Goal: Task Accomplishment & Management: Complete application form

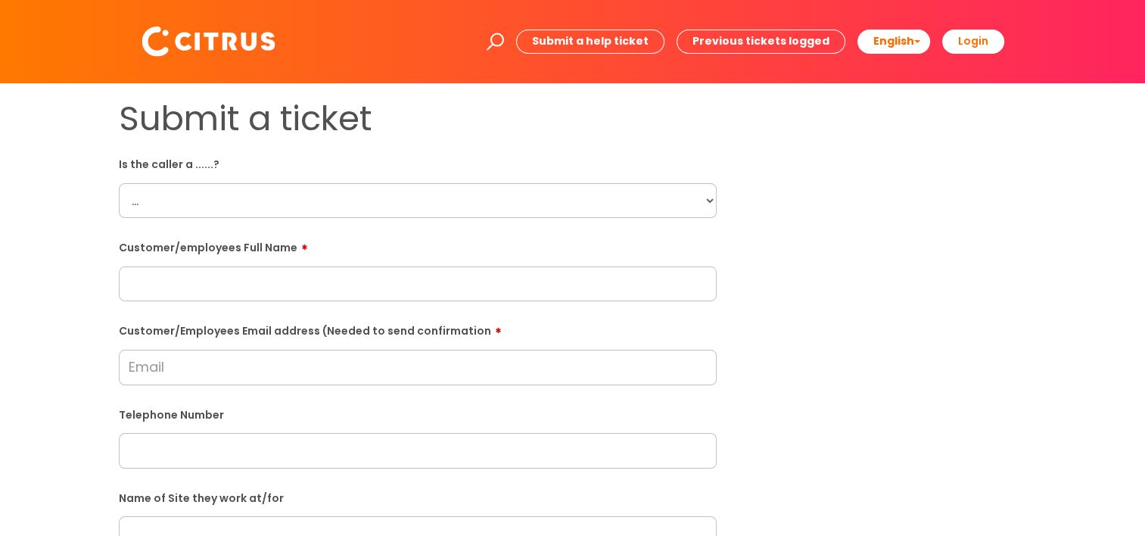
click at [288, 197] on select "... Citrus Customer Citrus Employee [DEMOGRAPHIC_DATA] Supplier" at bounding box center [418, 200] width 598 height 35
select select "Citrus Employee"
click at [119, 183] on select "... Citrus Customer Citrus Employee [DEMOGRAPHIC_DATA] Supplier" at bounding box center [418, 200] width 598 height 35
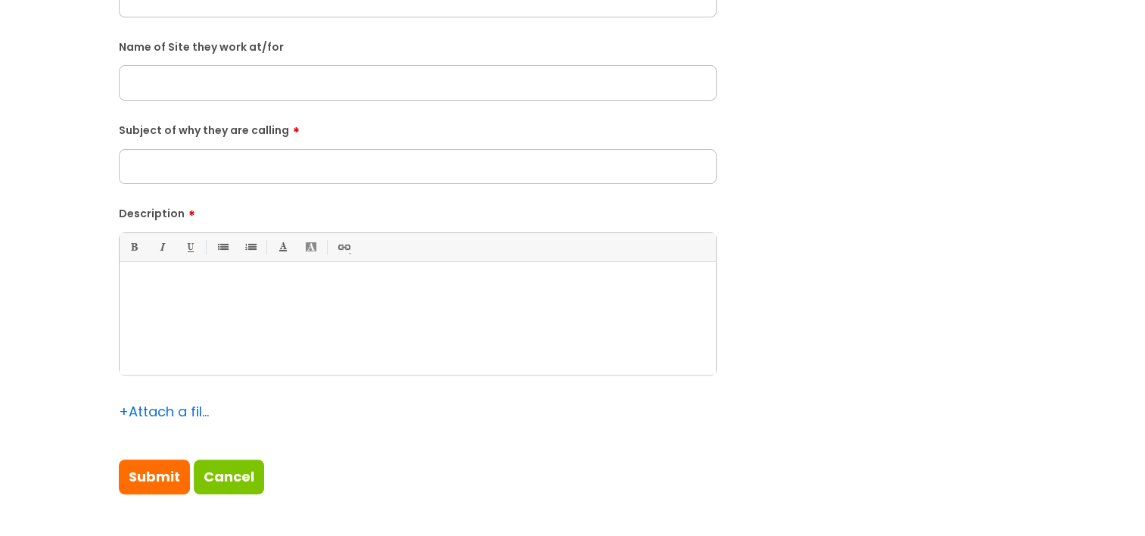
scroll to position [454, 0]
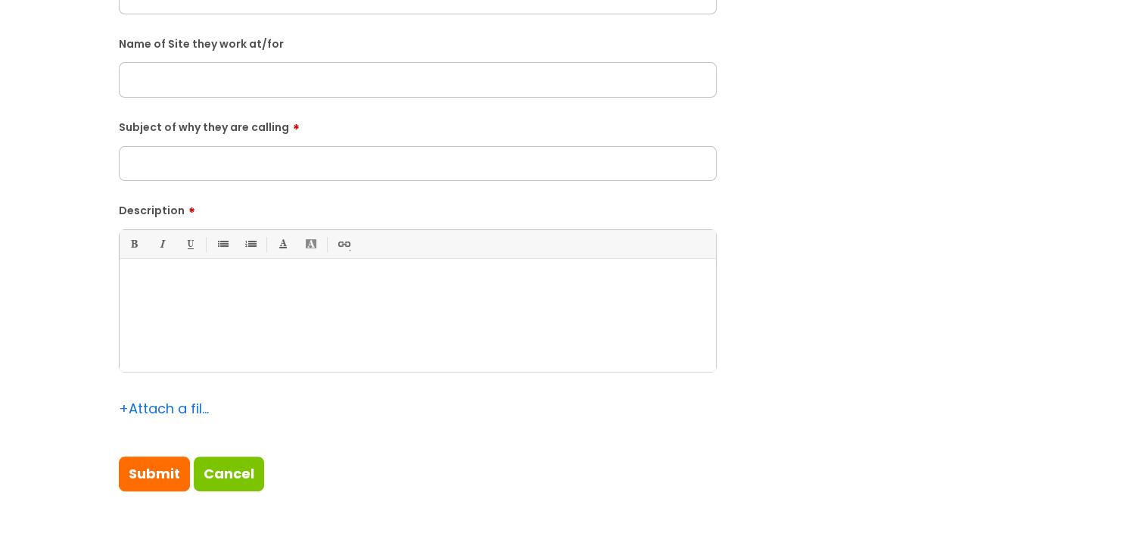
click at [227, 350] on div at bounding box center [418, 319] width 596 height 104
click at [224, 343] on div at bounding box center [418, 319] width 596 height 104
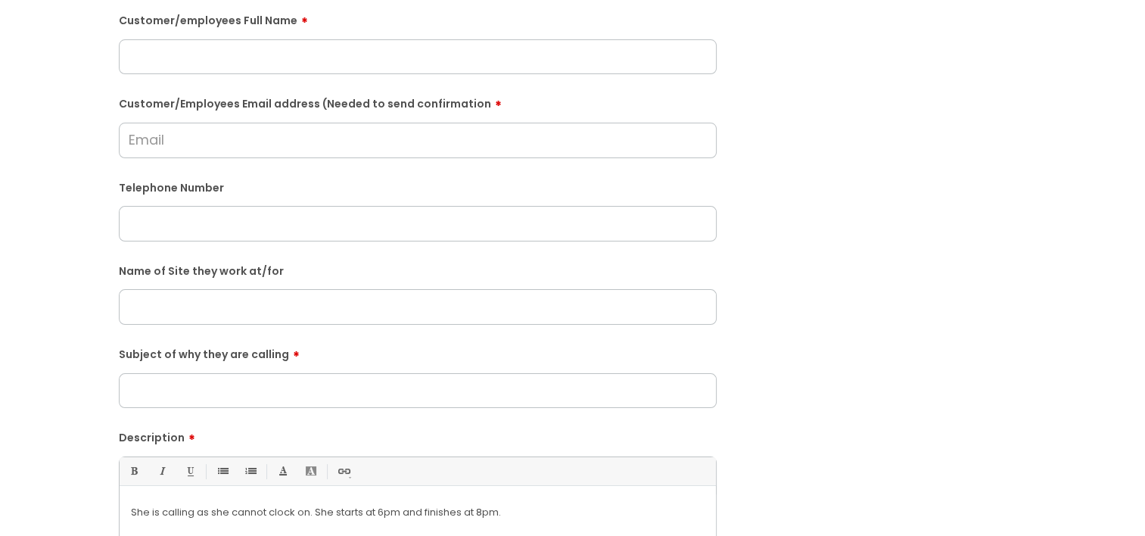
scroll to position [0, 0]
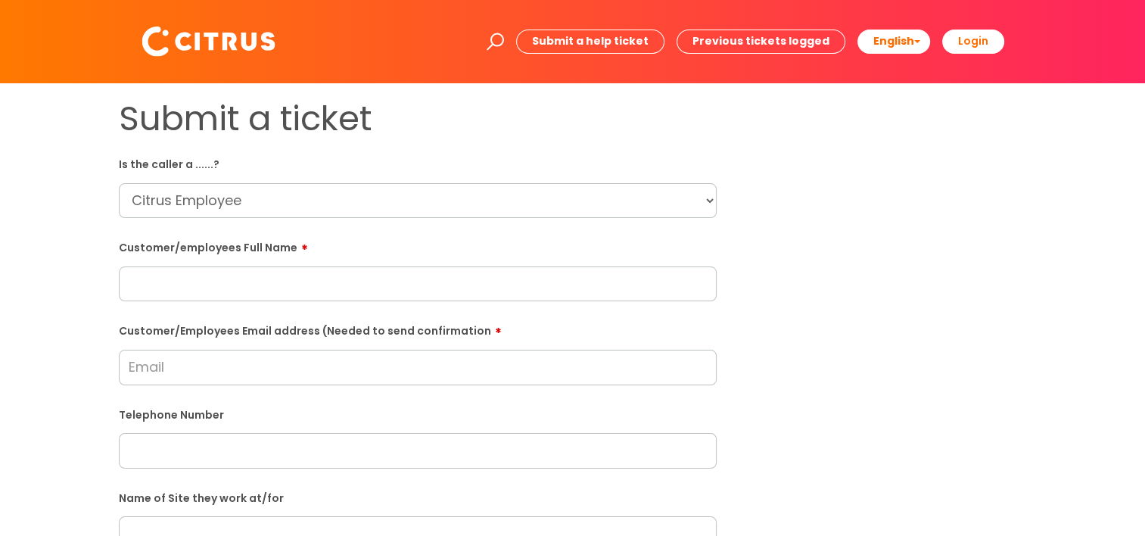
click at [211, 289] on input "text" at bounding box center [418, 283] width 598 height 35
click at [212, 365] on input "Customer/Employees Email address (Needed to send confirmation" at bounding box center [418, 367] width 598 height 35
paste input "[EMAIL_ADDRESS][DOMAIN_NAME]"
type input "[EMAIL_ADDRESS][DOMAIN_NAME]"
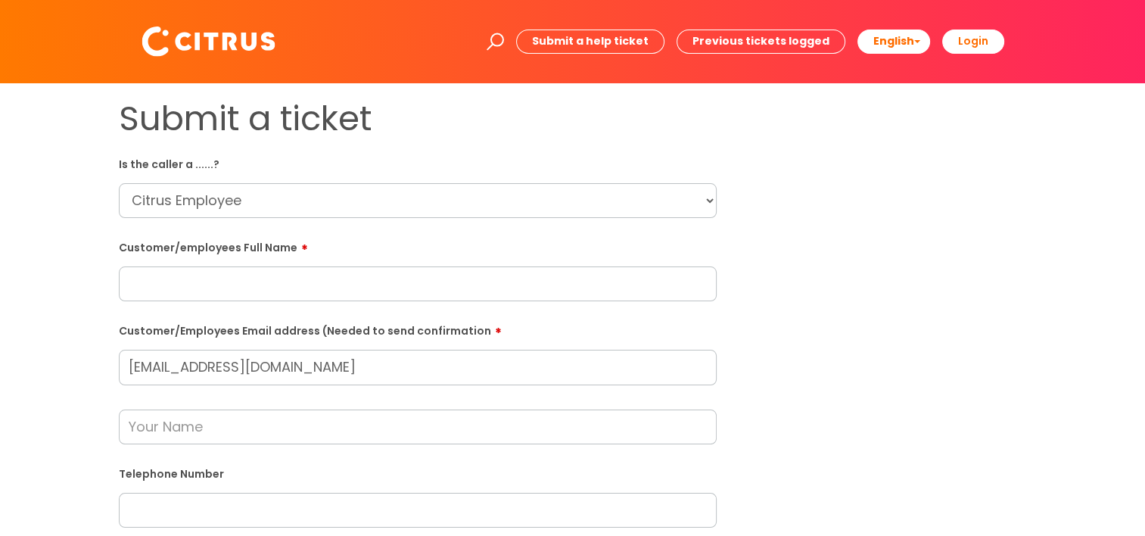
click at [309, 287] on input "text" at bounding box center [418, 283] width 598 height 35
paste input "[PERSON_NAME]"
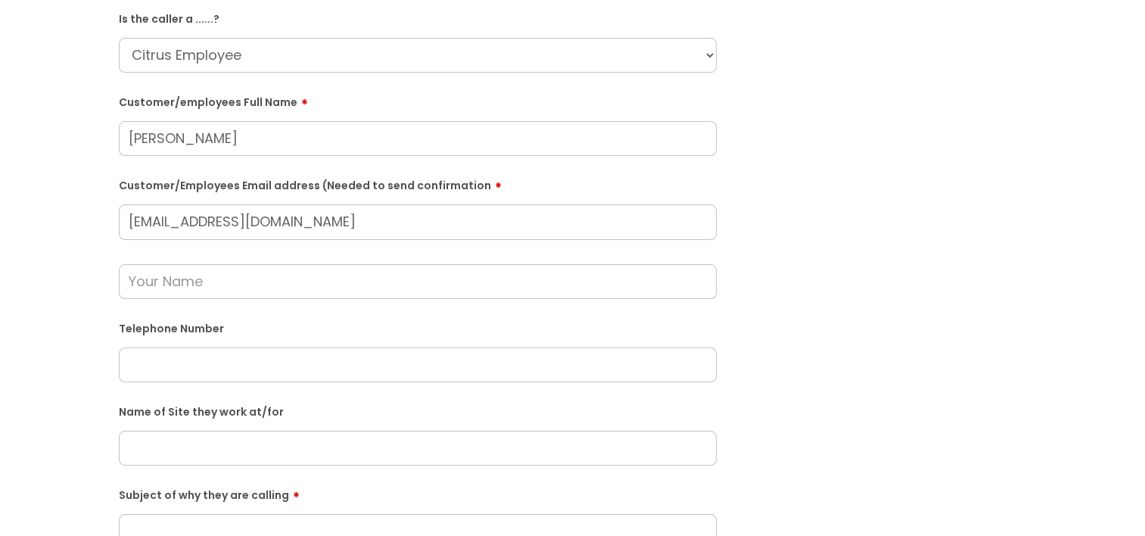
scroll to position [151, 0]
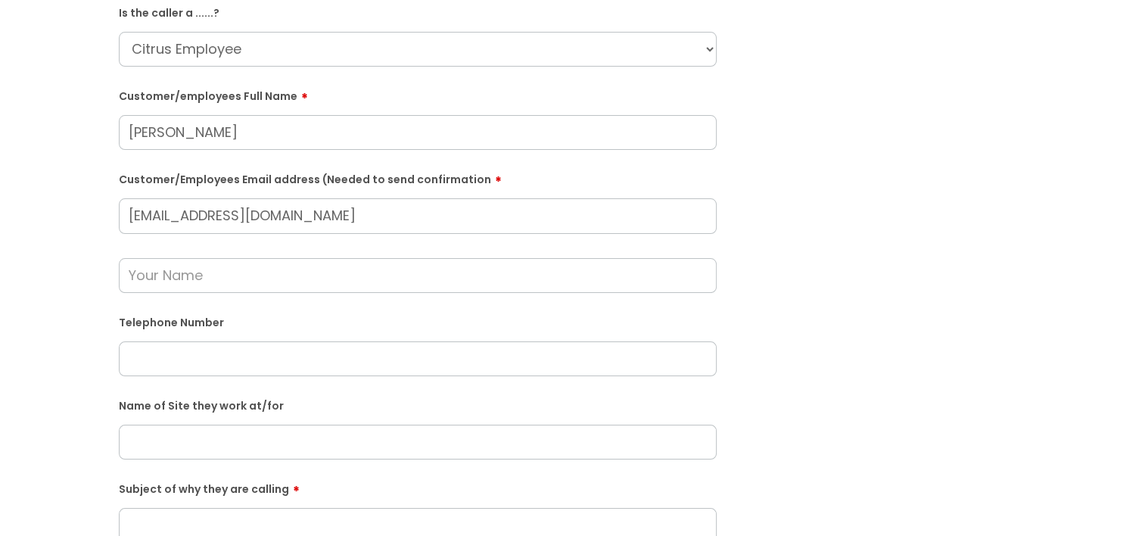
type input "[PERSON_NAME]"
click at [242, 279] on input "text" at bounding box center [418, 275] width 598 height 35
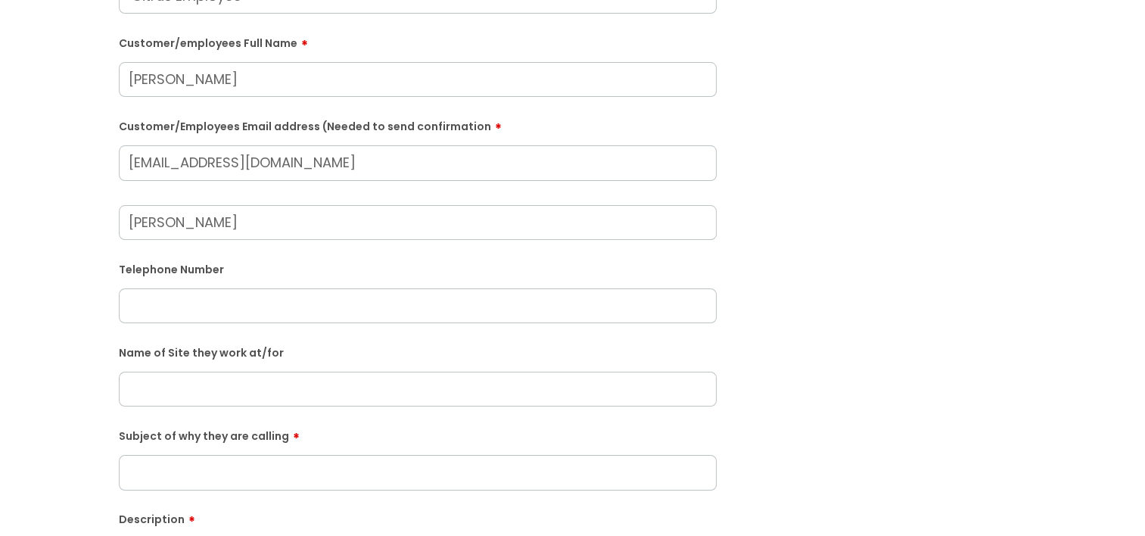
scroll to position [227, 0]
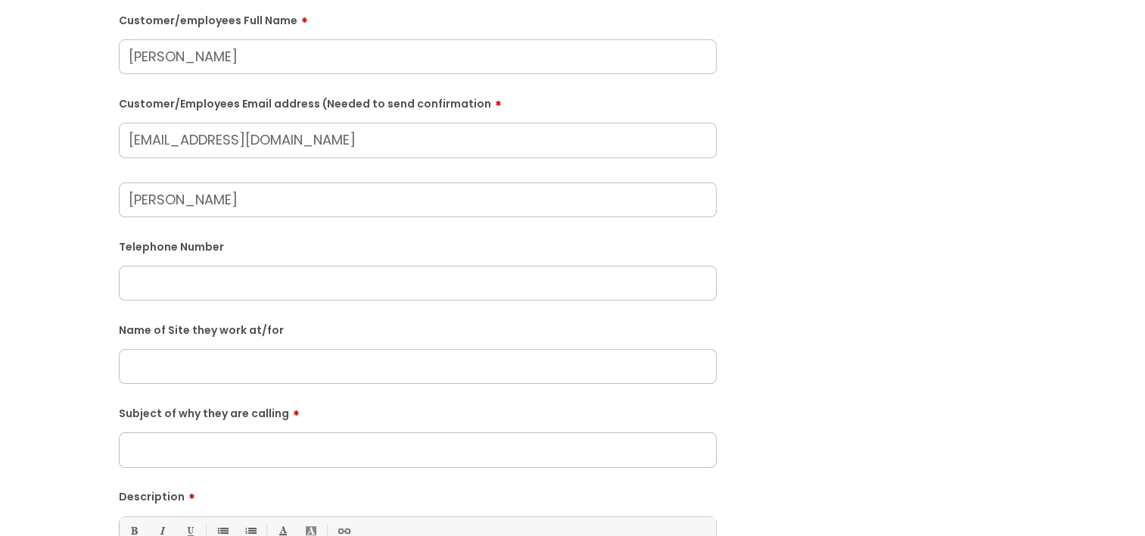
type input "[PERSON_NAME]"
click at [163, 281] on input "text" at bounding box center [418, 283] width 598 height 35
paste input "07756084551"
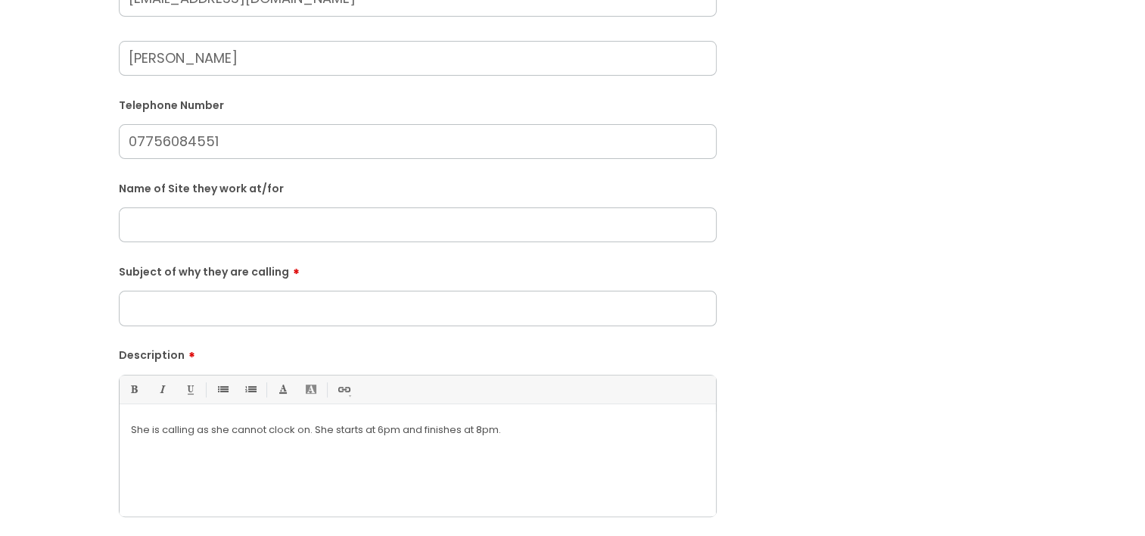
scroll to position [378, 0]
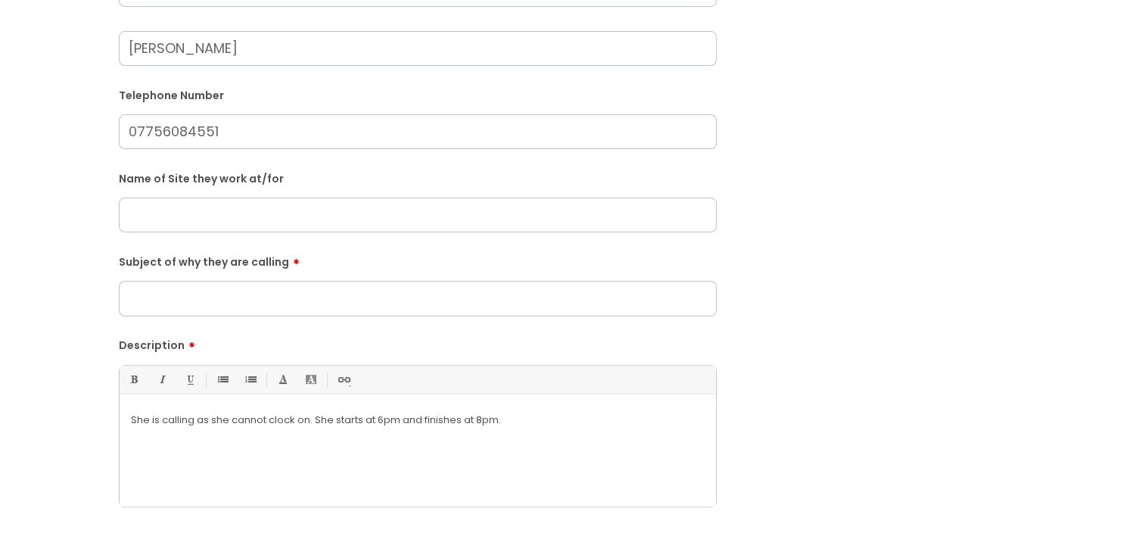
type input "07756084551"
click at [547, 455] on div "She is calling as she cannot clock on. She starts at 6pm and finishes at 8pm." at bounding box center [418, 454] width 596 height 104
click at [514, 417] on p "She is calling as she cannot clock on. She starts at 6pm and finishes at 8pm. Y…" at bounding box center [417, 420] width 573 height 14
click at [548, 452] on div "She is calling as she cannot clock on. She starts at 6pm and finishes at 8pm. Y…" at bounding box center [418, 454] width 596 height 104
click at [502, 419] on p "She is calling as she cannot clock on. She starts at 6pm and finishes at 8pm. Y…" at bounding box center [417, 420] width 573 height 14
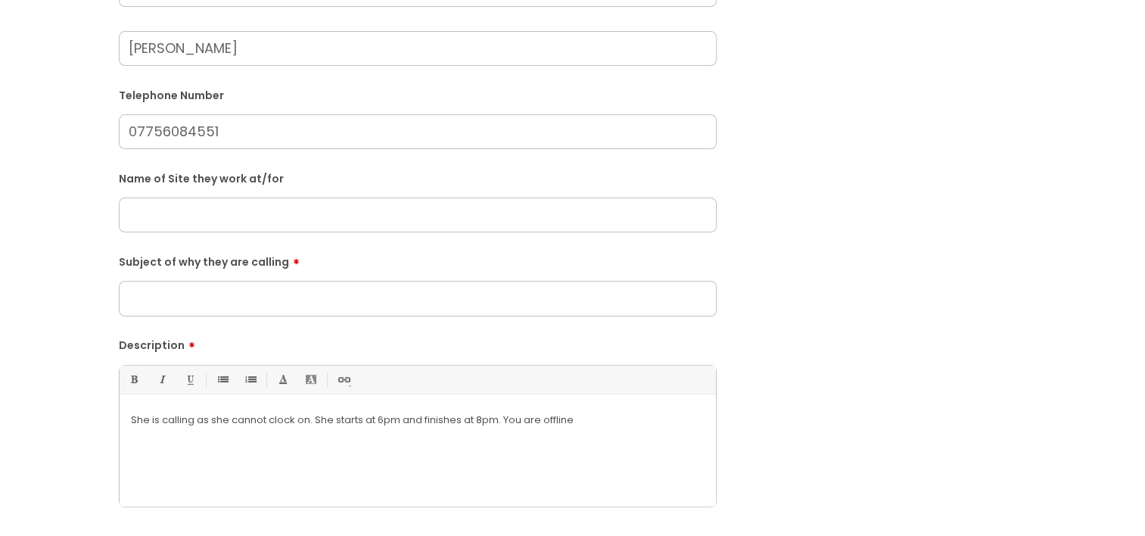
click at [508, 417] on p "She is calling as she cannot clock on. She starts at 6pm and finishes at 8pm. Y…" at bounding box center [417, 420] width 573 height 14
click at [366, 452] on div "She is calling as she cannot clock on. She starts at 6pm and finishes at 8pm. T…" at bounding box center [418, 454] width 596 height 104
click at [251, 438] on p "She is calling as she cannot clock on. She starts at 6pm and finishes at 8pm. T…" at bounding box center [417, 426] width 573 height 27
click at [497, 423] on p "She is calling as she cannot clock on. She starts at 6pm and finishes at 8pm. T…" at bounding box center [417, 426] width 573 height 27
click at [484, 448] on div "She is calling as she cannot clock on. She starts at 6pm and finishes at 8pm. T…" at bounding box center [418, 454] width 596 height 104
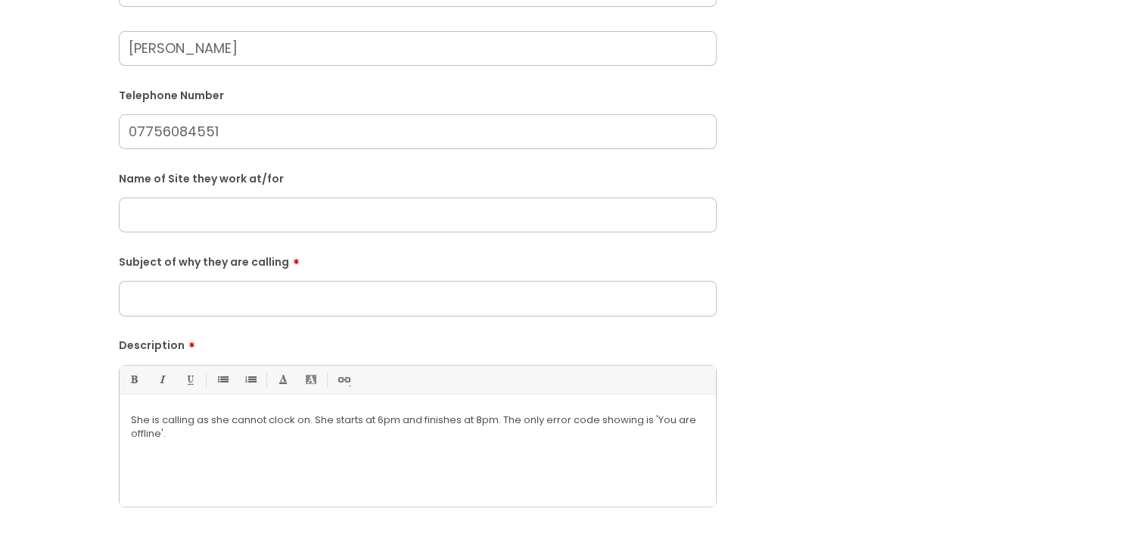
click at [416, 432] on p "She is calling as she cannot clock on. She starts at 6pm and finishes at 8pm. T…" at bounding box center [417, 426] width 573 height 27
click at [415, 432] on p "She is calling as she cannot clock on. She starts at 6pm and finishes at 8pm. T…" at bounding box center [417, 426] width 573 height 27
click at [413, 430] on p "She is calling as she cannot clock on. She starts at 6pm and finishes at 8pm. T…" at bounding box center [417, 426] width 573 height 27
click at [182, 433] on p "She is calling as she cannot clock on. She starts at 6pm and finishes at 8pm. T…" at bounding box center [417, 426] width 573 height 27
click at [191, 433] on p "She is calling as she cannot clock on. She starts at 6pm and finishes at 8pm. T…" at bounding box center [417, 426] width 573 height 27
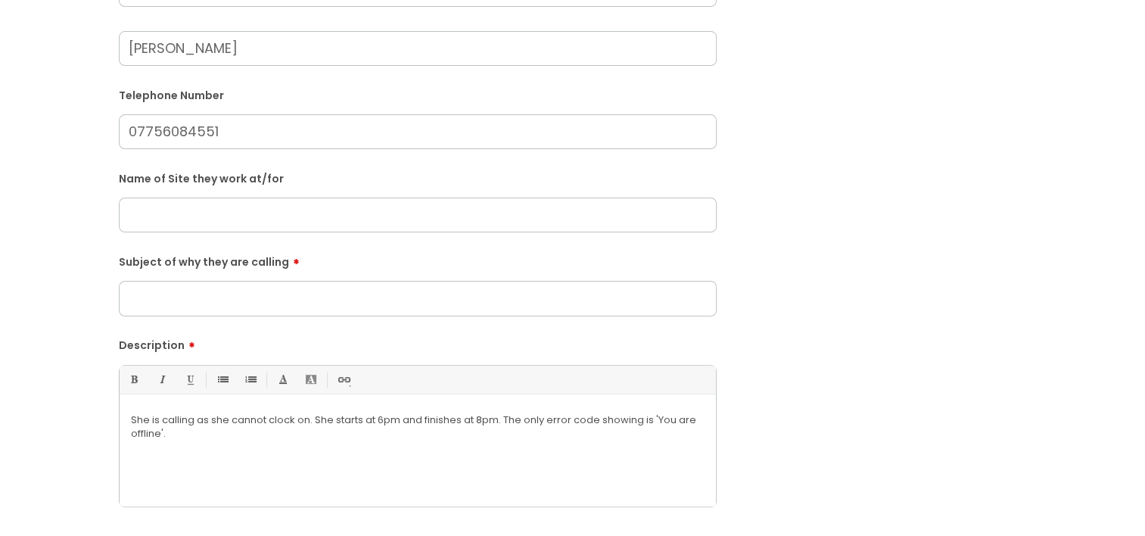
click at [200, 430] on p "She is calling as she cannot clock on. She starts at 6pm and finishes at 8pm. T…" at bounding box center [417, 426] width 573 height 27
click at [253, 445] on div "She is calling as she cannot clock on. She starts at 6pm and finishes at 8pm. T…" at bounding box center [418, 454] width 596 height 104
click at [353, 461] on div "She is calling as she cannot clock on. She starts at 6pm and finishes at 8pm. T…" at bounding box center [418, 454] width 596 height 104
click at [318, 220] on input "text" at bounding box center [418, 214] width 598 height 35
paste input "[GEOGRAPHIC_DATA]"
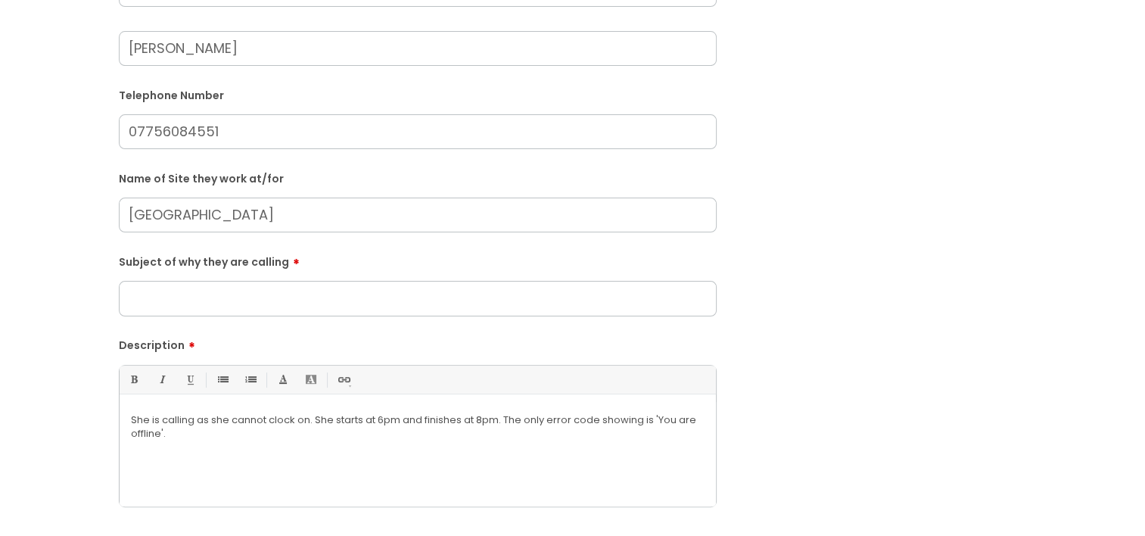
type input "[GEOGRAPHIC_DATA]"
click at [266, 301] on input "Subject of why they are calling" at bounding box center [418, 298] width 598 height 35
type input "Clocking In/Out"
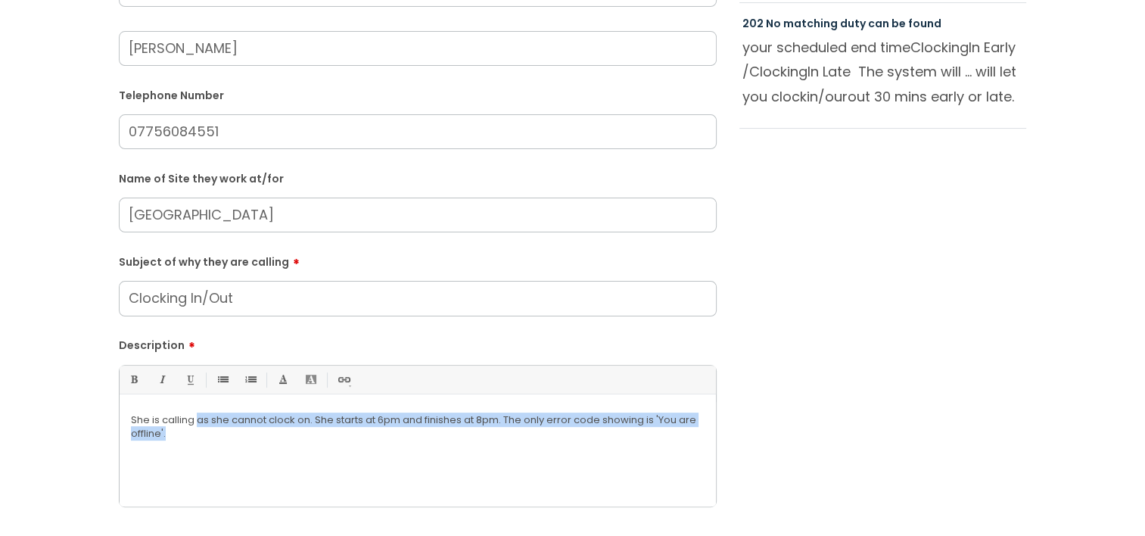
drag, startPoint x: 210, startPoint y: 438, endPoint x: 198, endPoint y: 415, distance: 26.1
click at [200, 414] on div "She is calling as she cannot clock on. She starts at 6pm and finishes at 8pm. T…" at bounding box center [418, 454] width 596 height 104
click at [205, 423] on p "She is calling as she cannot clock on. She starts at 6pm and finishes at 8pm. T…" at bounding box center [417, 426] width 573 height 27
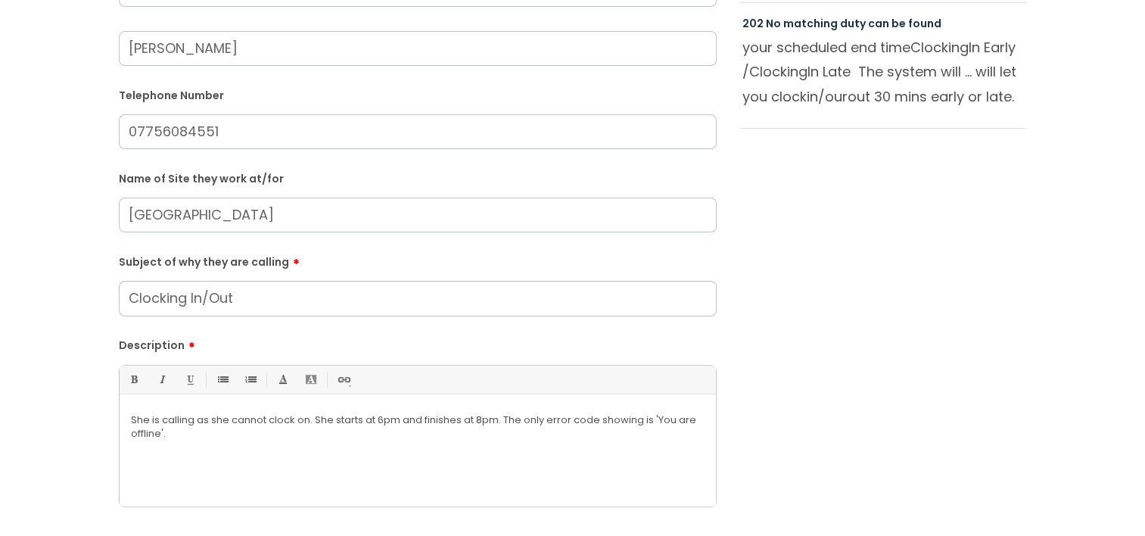
click at [228, 439] on p "She is calling as she cannot clock on. She starts at 6pm and finishes at 8pm. T…" at bounding box center [417, 426] width 573 height 27
click at [300, 421] on p "She is calling as she cannot clock on. She starts at 6pm and finishes at 8pm. T…" at bounding box center [417, 426] width 573 height 27
click at [378, 429] on p "She is calling as she cannot clock in. She starts at 6pm and finishes at 8pm. T…" at bounding box center [417, 426] width 573 height 27
click at [642, 433] on p "She is calling as she cannot clock in. She starts at 6pm and finishes at 8pm. T…" at bounding box center [417, 426] width 573 height 27
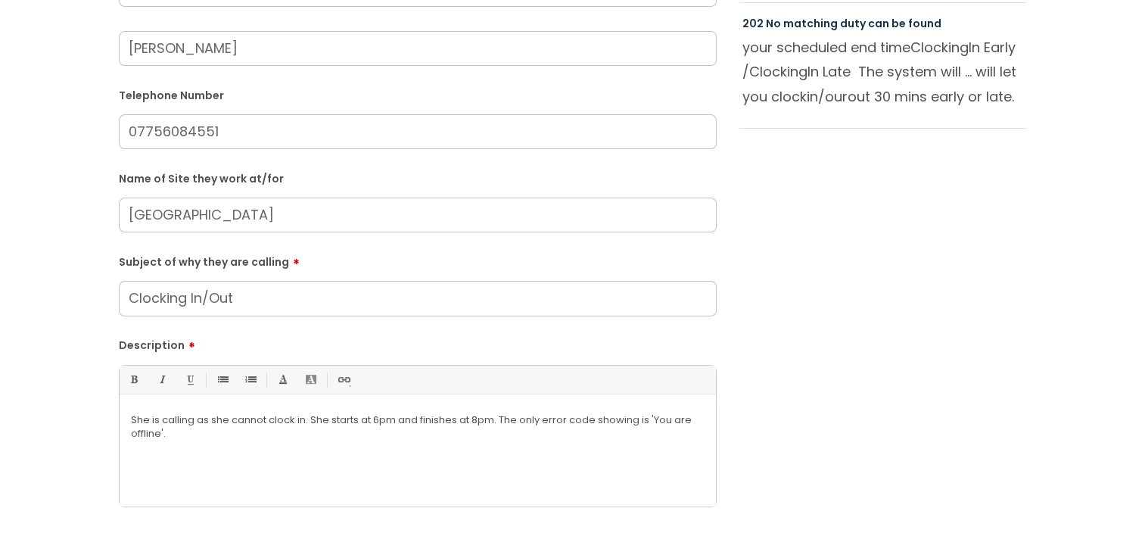
click at [263, 434] on p "She is calling as she cannot clock in. She starts at 6pm and finishes at 8pm. T…" at bounding box center [417, 426] width 573 height 27
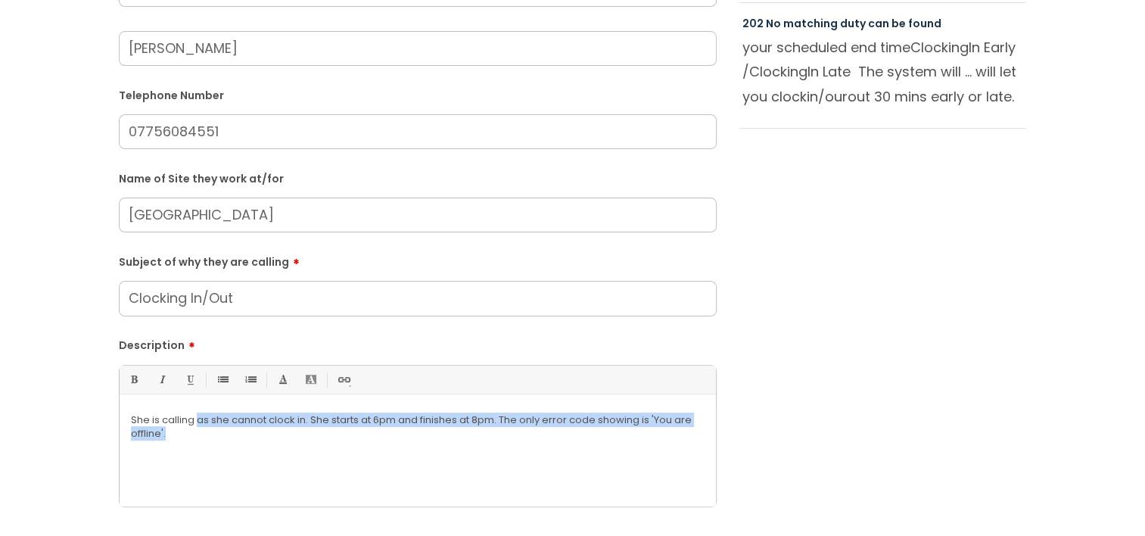
drag, startPoint x: 176, startPoint y: 433, endPoint x: 197, endPoint y: 414, distance: 28.4
click at [197, 414] on p "She is calling as she cannot clock in. She starts at 6pm and finishes at 8pm. T…" at bounding box center [417, 426] width 573 height 27
copy p "as she cannot clock in. She starts at 6pm and finishes at 8pm. The only error c…"
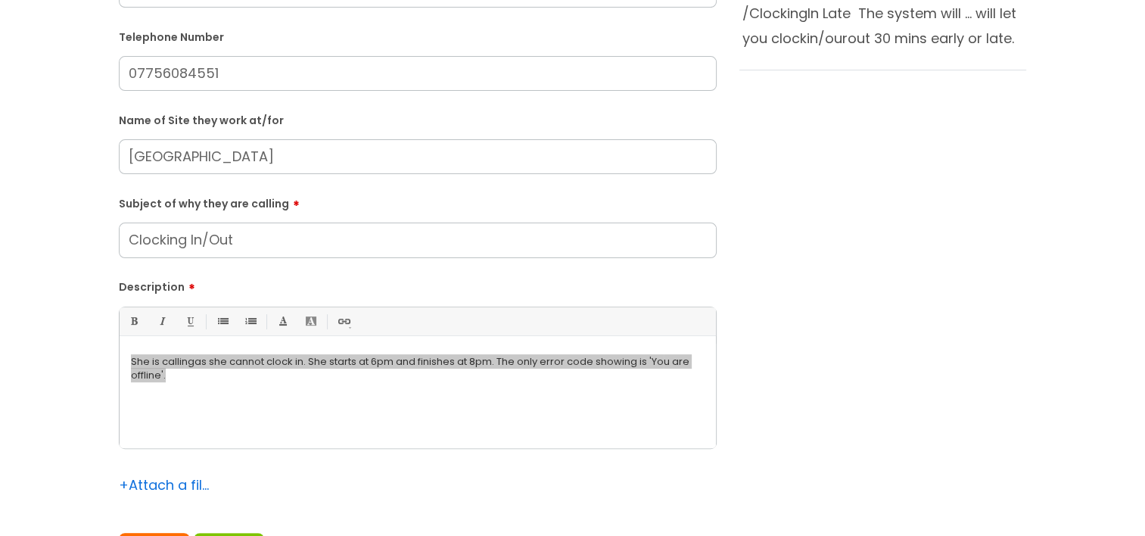
scroll to position [530, 0]
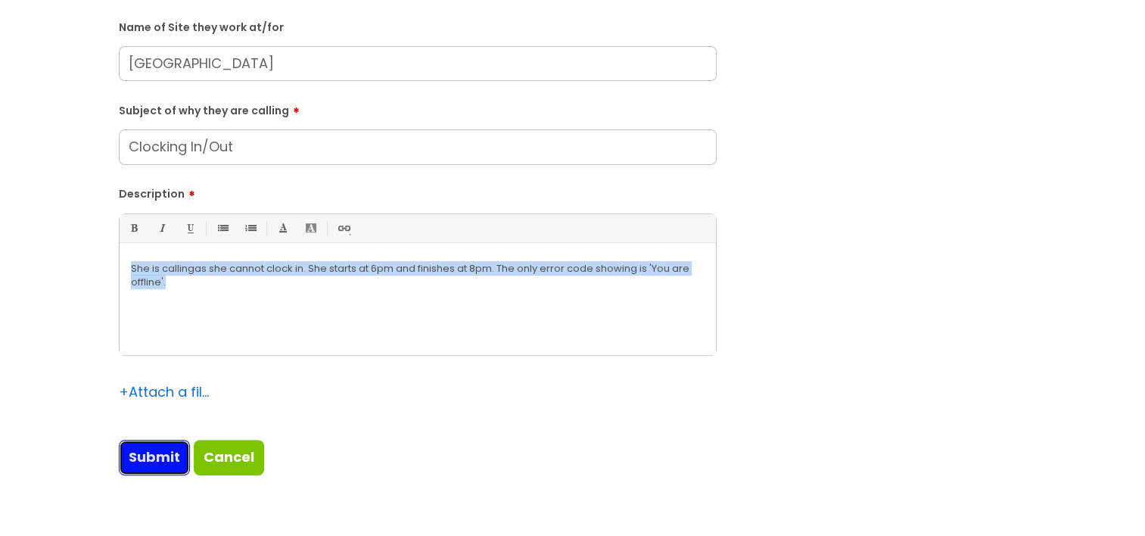
click at [133, 460] on input "Submit" at bounding box center [154, 457] width 71 height 35
type input "Please Wait..."
